Goal: Check status: Check status

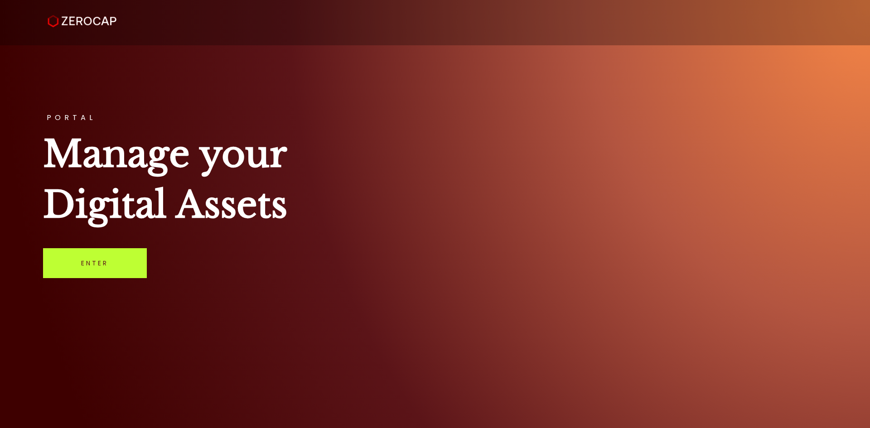
click at [126, 263] on link "Enter" at bounding box center [95, 263] width 104 height 30
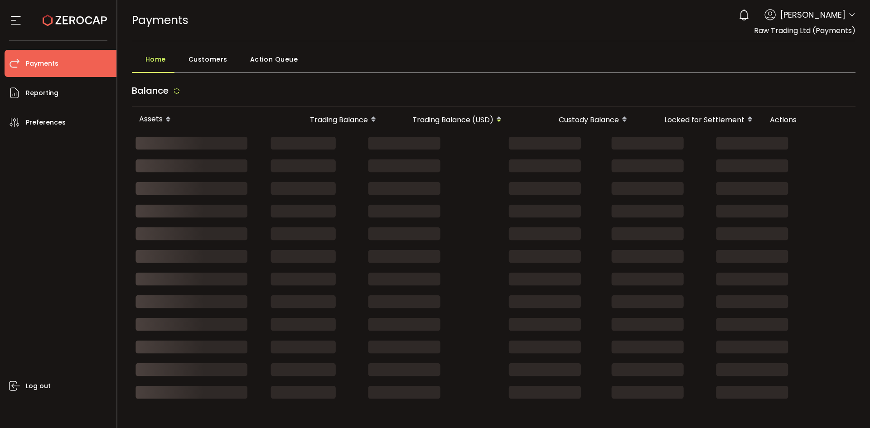
click at [68, 68] on li "Payments" at bounding box center [61, 63] width 112 height 27
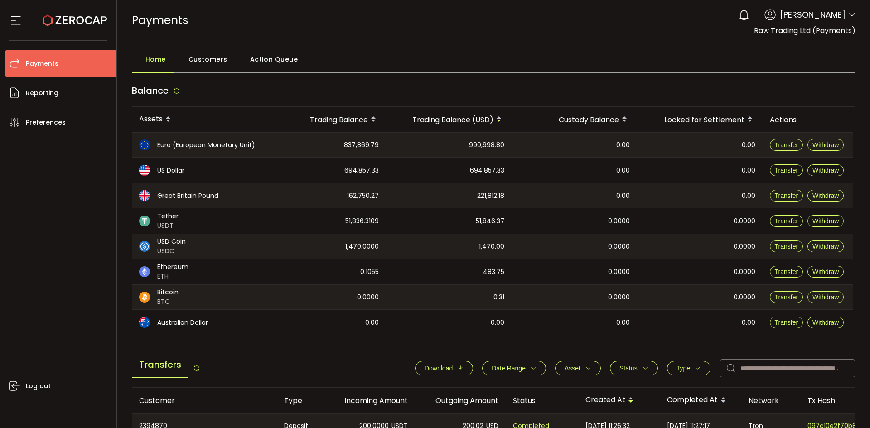
scroll to position [226, 0]
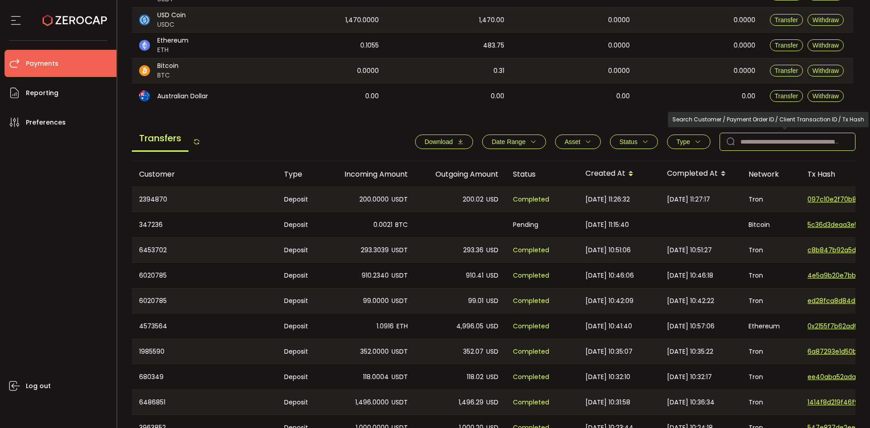
click at [787, 150] on input "text" at bounding box center [787, 142] width 136 height 18
click at [775, 144] on input "text" at bounding box center [787, 142] width 136 height 18
click at [756, 143] on input "text" at bounding box center [787, 142] width 136 height 18
paste input "********"
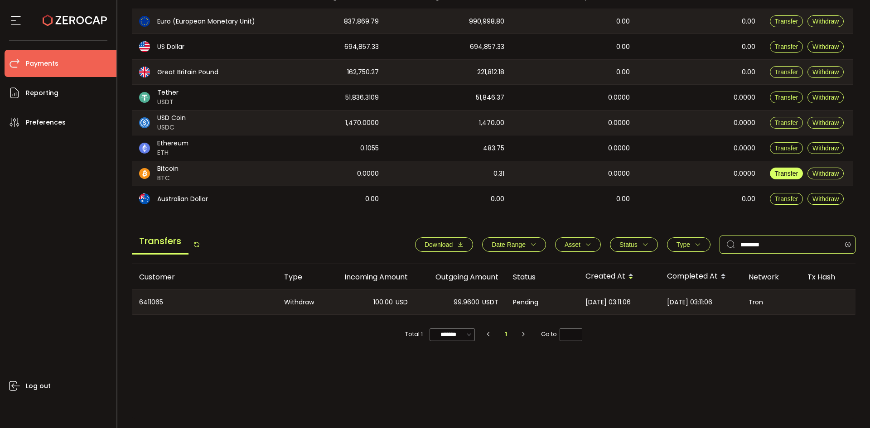
scroll to position [124, 0]
type input "********"
copy div "6411065"
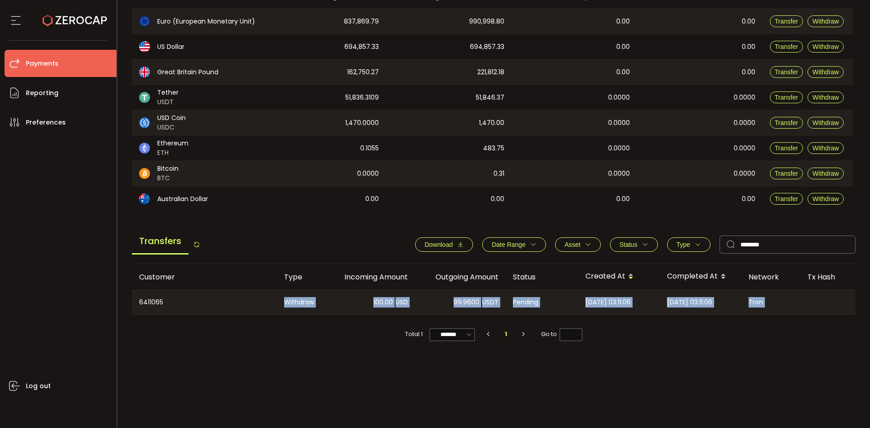
drag, startPoint x: 166, startPoint y: 301, endPoint x: 55, endPoint y: 364, distance: 127.7
click at [146, 364] on div "Customer Type Incoming Amount Outgoing Amount Status Created At Completed At Ne…" at bounding box center [494, 341] width 724 height 155
